Goal: Register for event/course

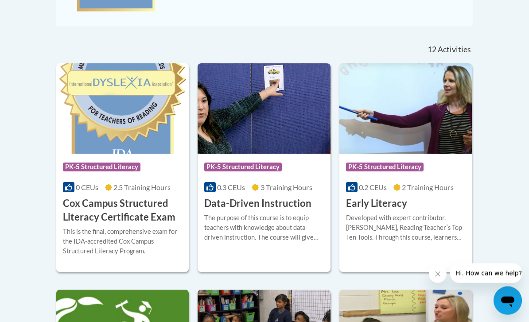
scroll to position [364, 0]
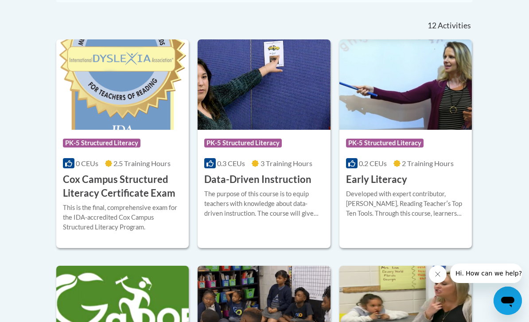
click at [425, 178] on div "Course Category: PK-5 Structured Literacy 0.2 CEUs 2 Training Hours COURSE Earl…" at bounding box center [405, 158] width 132 height 57
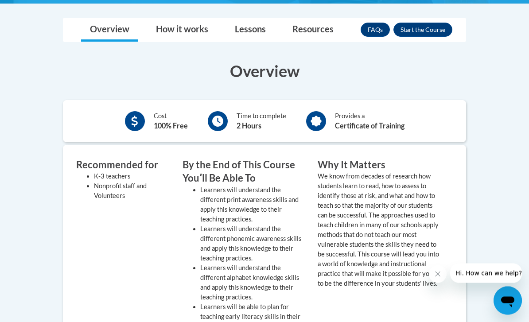
scroll to position [239, 0]
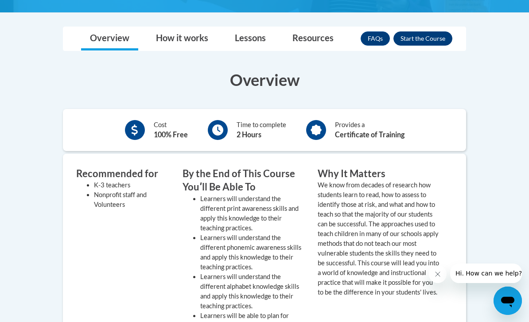
click at [437, 43] on button "Enroll" at bounding box center [422, 38] width 59 height 14
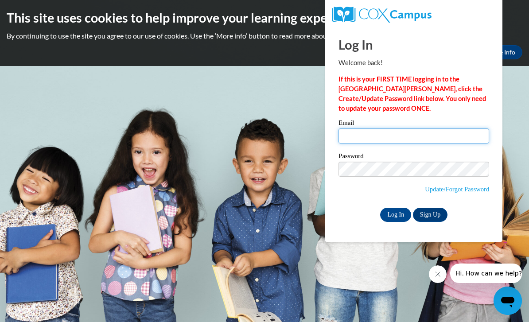
type input "keshiaharris6@gmail.com"
click at [395, 214] on input "Log In" at bounding box center [395, 215] width 31 height 14
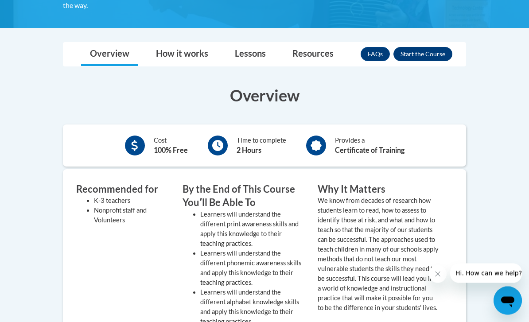
click at [435, 57] on button "Enroll" at bounding box center [422, 54] width 59 height 14
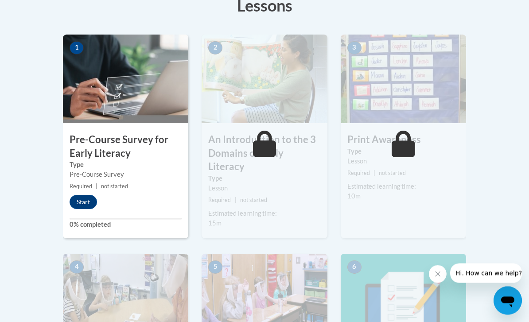
scroll to position [263, 0]
click at [86, 201] on button "Start" at bounding box center [83, 202] width 27 height 14
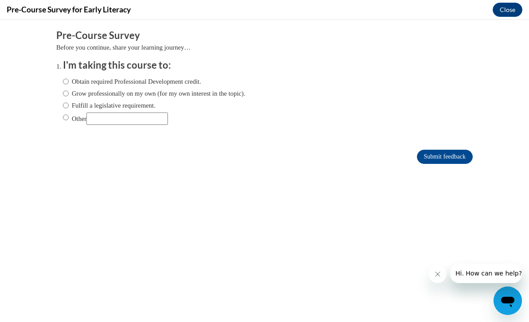
scroll to position [0, 0]
click at [152, 81] on label "Obtain required Professional Development credit." at bounding box center [132, 82] width 138 height 10
click at [69, 81] on input "Obtain required Professional Development credit." at bounding box center [66, 82] width 6 height 10
radio input "true"
click at [447, 159] on input "Submit feedback" at bounding box center [445, 157] width 56 height 14
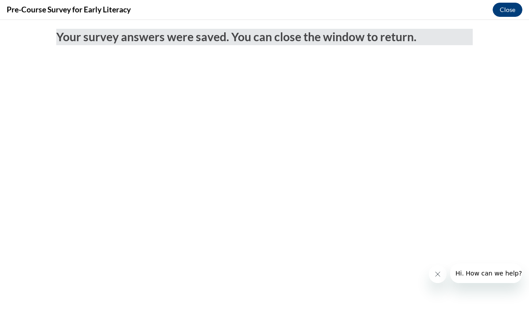
click at [508, 10] on button "Close" at bounding box center [507, 10] width 30 height 14
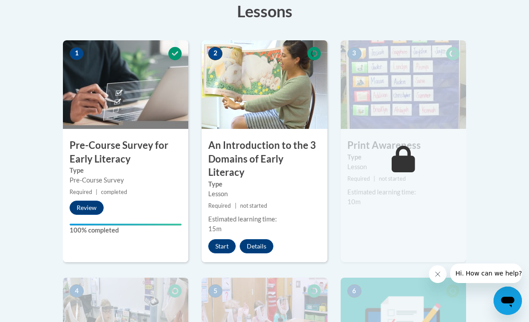
scroll to position [253, 0]
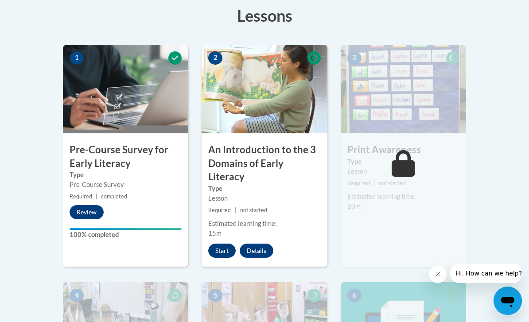
click at [223, 244] on button "Start" at bounding box center [221, 251] width 27 height 14
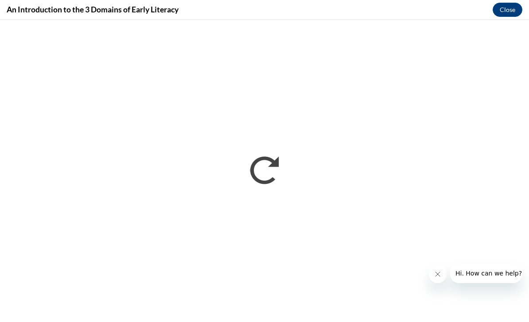
scroll to position [0, 0]
